Goal: Information Seeking & Learning: Find specific fact

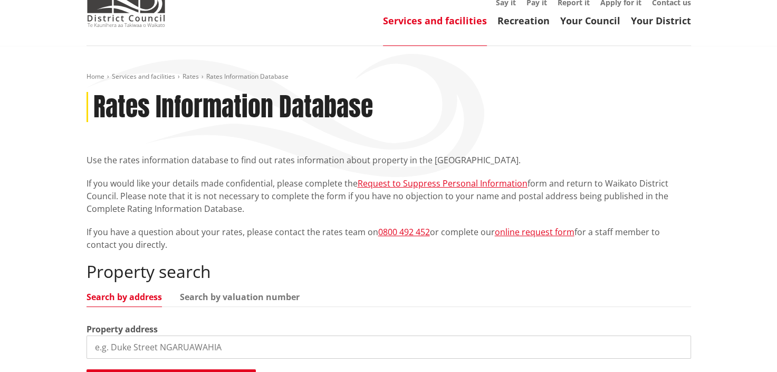
scroll to position [106, 0]
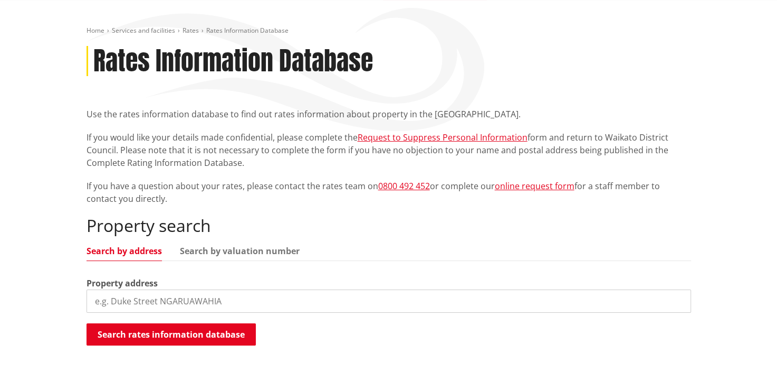
click at [134, 302] on input "search" at bounding box center [389, 300] width 605 height 23
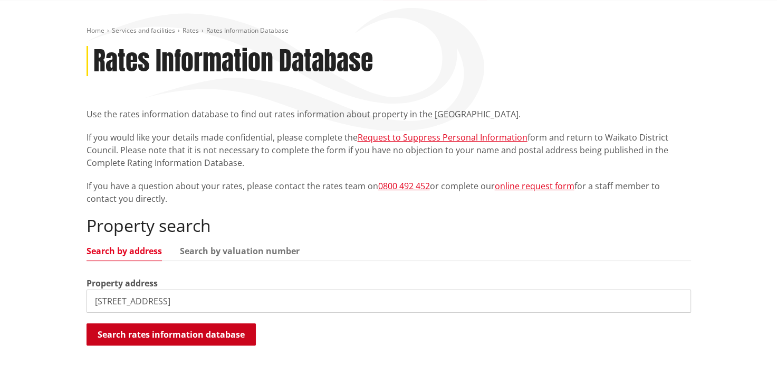
type input "[STREET_ADDRESS]"
click at [164, 338] on button "Search rates information database" at bounding box center [171, 334] width 169 height 22
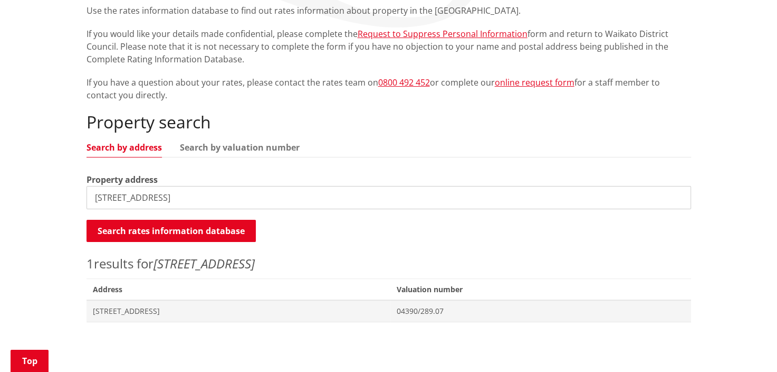
scroll to position [211, 0]
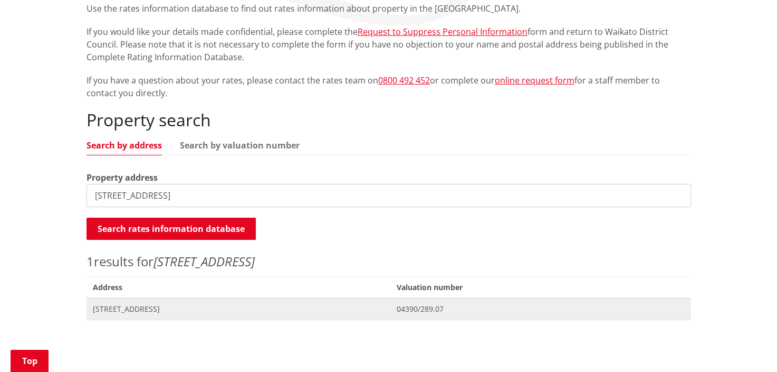
click at [180, 307] on span "[STREET_ADDRESS]" at bounding box center [239, 308] width 292 height 11
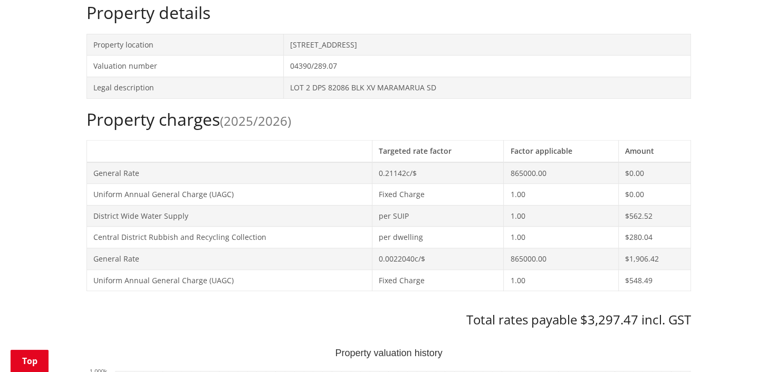
scroll to position [369, 0]
